Goal: Book appointment/travel/reservation

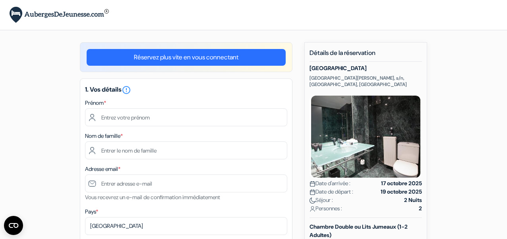
click at [265, 63] on link "Réservez plus vite en vous connectant" at bounding box center [186, 57] width 199 height 17
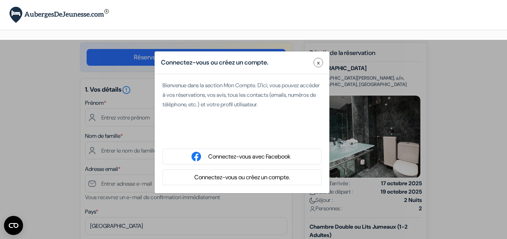
type input "Marina"
type input "O"
type input "[EMAIL_ADDRESS][DOMAIN_NAME]"
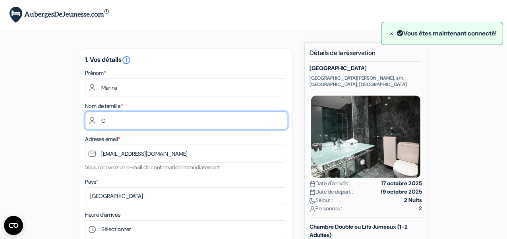
click at [172, 122] on input "O" at bounding box center [186, 120] width 202 height 18
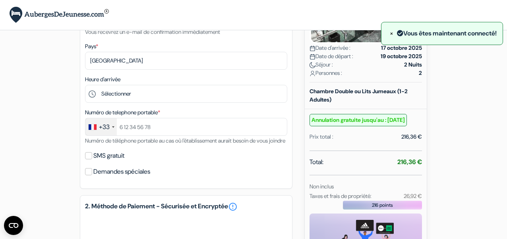
scroll to position [136, 0]
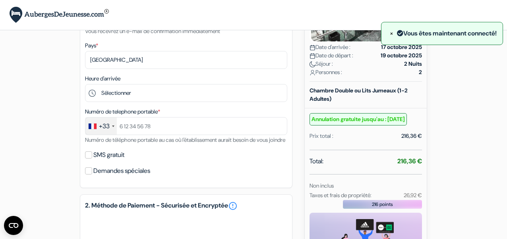
type input "Omnès"
click at [123, 160] on label "SMS gratuit" at bounding box center [108, 154] width 31 height 11
click at [92, 158] on input "SMS gratuit" at bounding box center [88, 154] width 7 height 7
checkbox input "true"
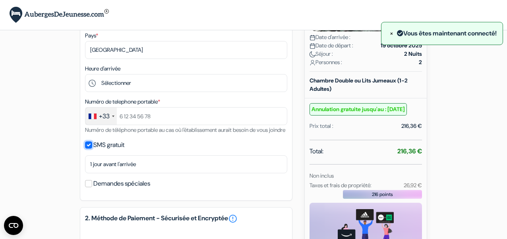
scroll to position [149, 0]
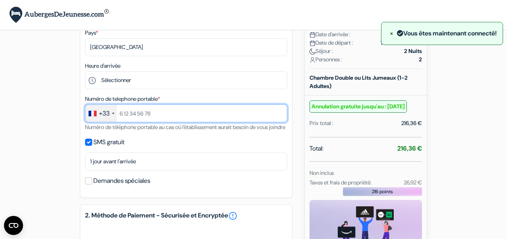
click at [136, 117] on input "text" at bounding box center [186, 113] width 202 height 18
type input "619996229"
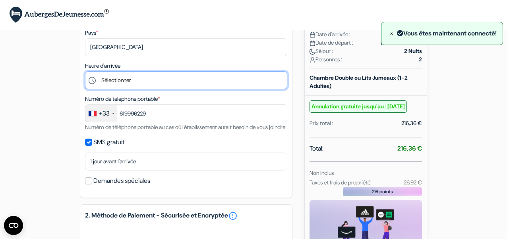
click at [132, 85] on select "Sélectionner 15:00 16:00 17:00 18:00 19:00 20:00 21:00 22:00 23:00 0:00" at bounding box center [186, 80] width 202 height 18
select select "15"
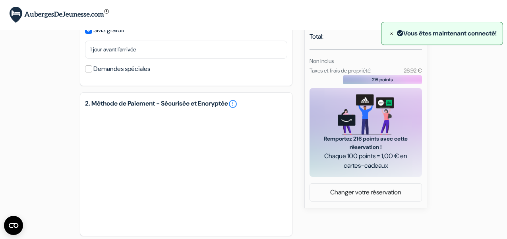
scroll to position [254, 0]
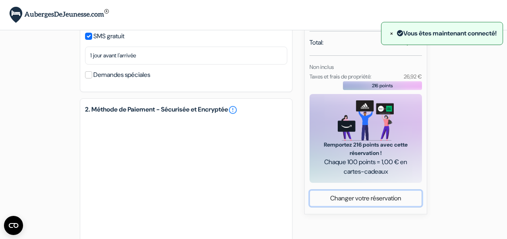
click at [330, 198] on link "Changer votre réservation" at bounding box center [366, 197] width 112 height 15
